Goal: Task Accomplishment & Management: Use online tool/utility

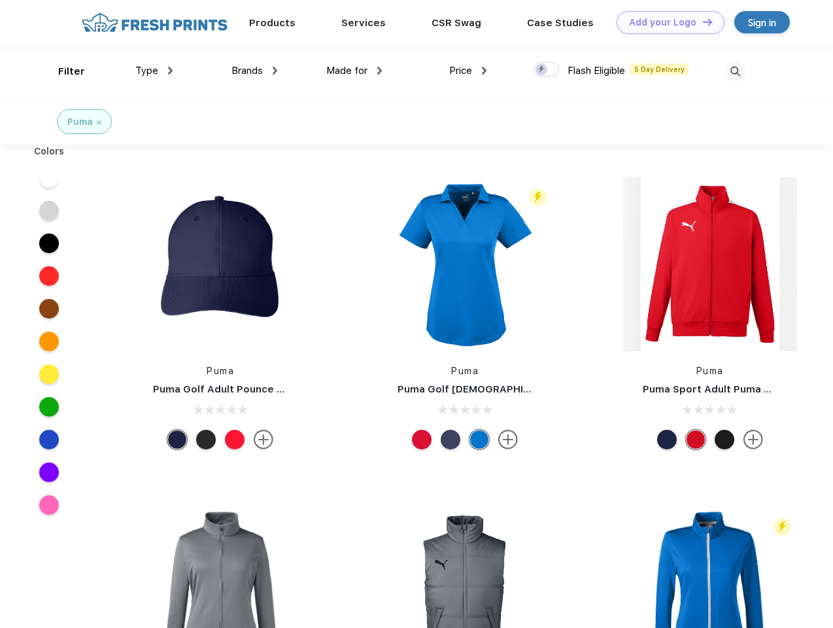
click at [666, 22] on link "Add your Logo Design Tool" at bounding box center [671, 22] width 108 height 23
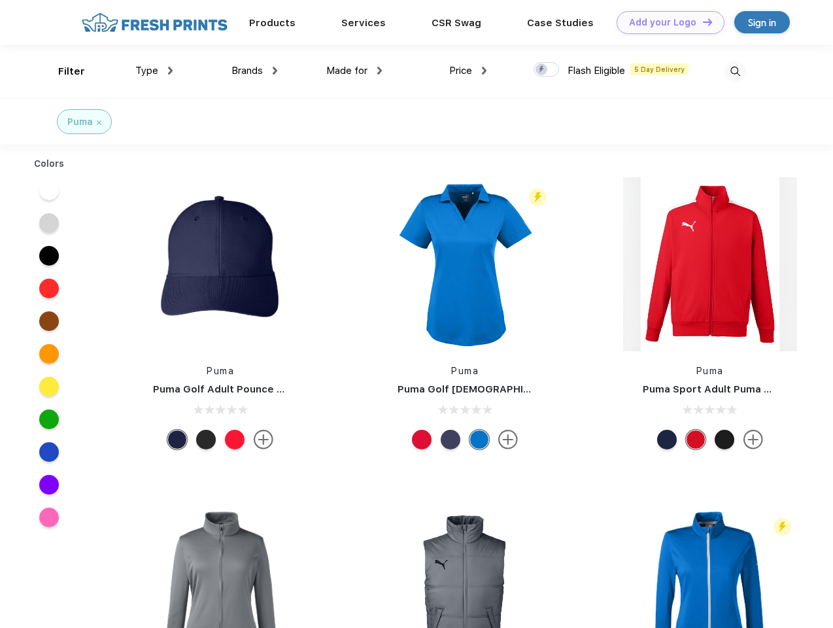
click at [0, 0] on div "Design Tool" at bounding box center [0, 0] width 0 height 0
click at [702, 22] on link "Add your Logo Design Tool" at bounding box center [671, 22] width 108 height 23
click at [63, 71] on div "Filter" at bounding box center [71, 71] width 27 height 15
click at [154, 71] on span "Type" at bounding box center [146, 71] width 23 height 12
click at [254, 71] on span "Brands" at bounding box center [247, 71] width 31 height 12
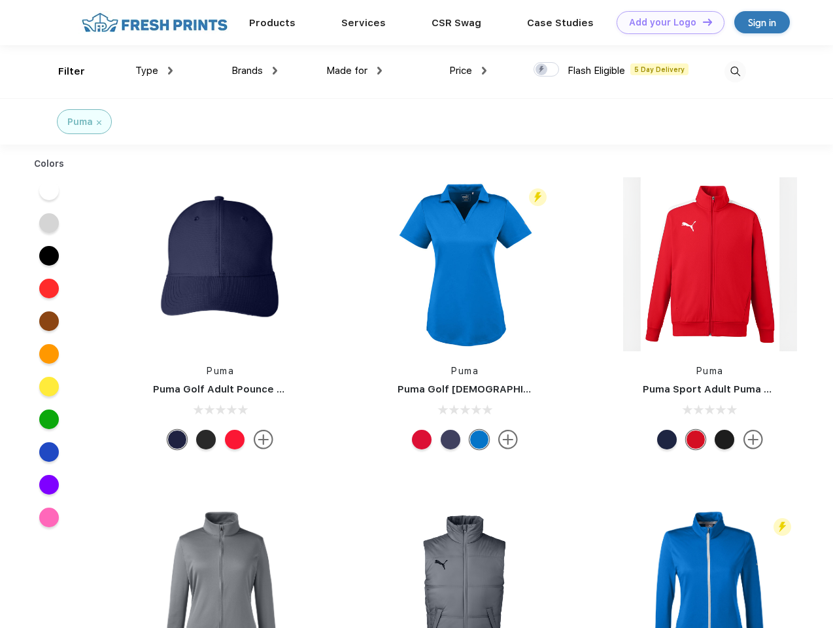
click at [355, 71] on span "Made for" at bounding box center [346, 71] width 41 height 12
click at [468, 71] on span "Price" at bounding box center [460, 71] width 23 height 12
click at [547, 70] on div at bounding box center [547, 69] width 26 height 14
click at [542, 70] on input "checkbox" at bounding box center [538, 65] width 9 height 9
click at [735, 71] on img at bounding box center [736, 72] width 22 height 22
